Goal: Task Accomplishment & Management: Manage account settings

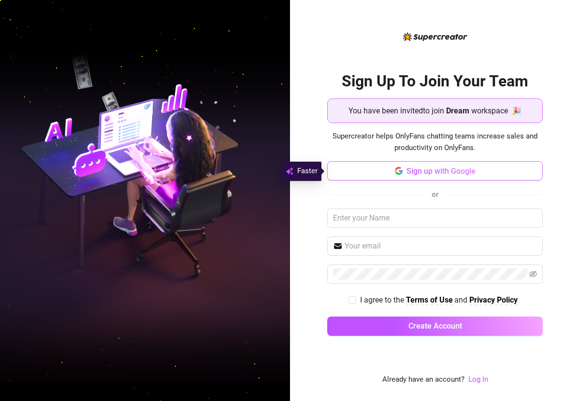
click at [343, 175] on button "Sign up with Google" at bounding box center [434, 170] width 215 height 19
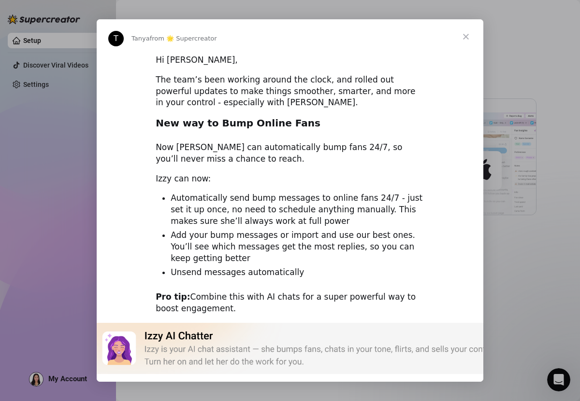
click at [463, 41] on span "Close" at bounding box center [465, 36] width 35 height 35
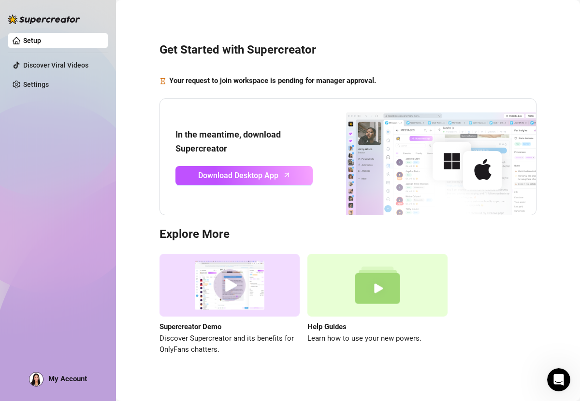
click at [576, 259] on main "Get Started with Supercreator Your request to join workspace is pending for man…" at bounding box center [348, 204] width 464 height 409
click at [30, 87] on link "Settings" at bounding box center [36, 85] width 26 height 8
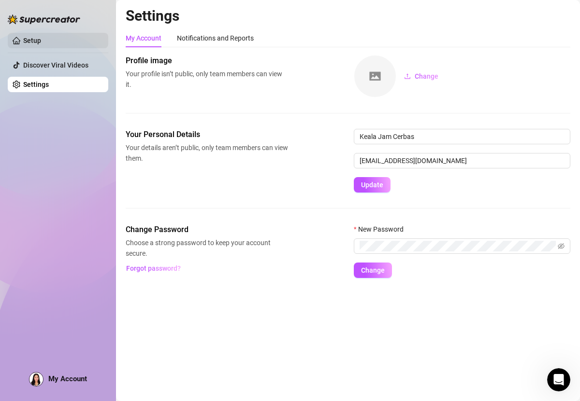
click at [41, 44] on link "Setup" at bounding box center [32, 41] width 18 height 8
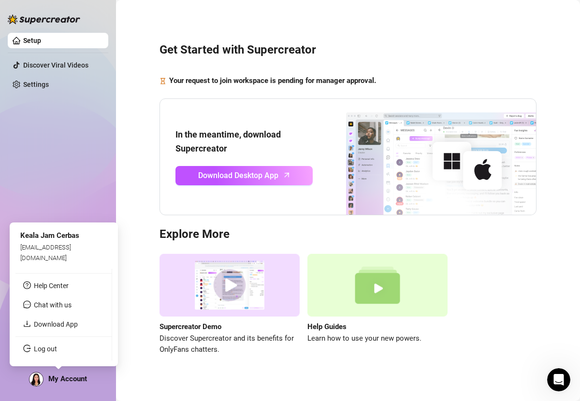
click at [51, 382] on span "My Account" at bounding box center [67, 379] width 39 height 9
